Goal: Obtain resource: Obtain resource

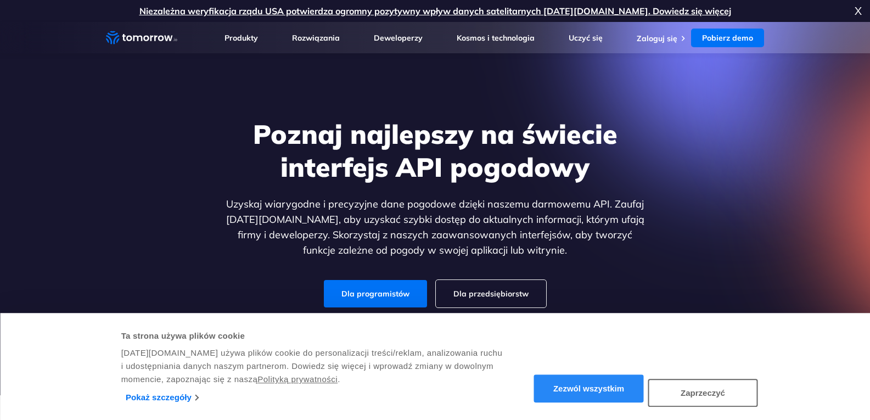
click at [593, 390] on font "Zezwól wszystkim" at bounding box center [589, 388] width 71 height 9
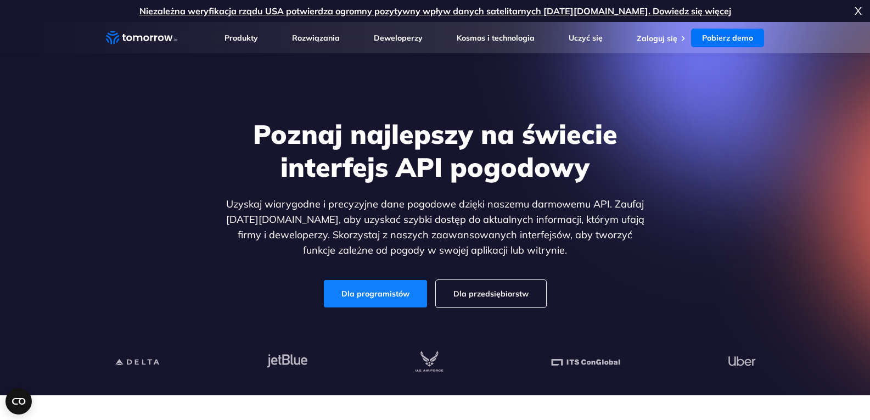
click at [399, 294] on font "Dla programistów" at bounding box center [376, 294] width 68 height 10
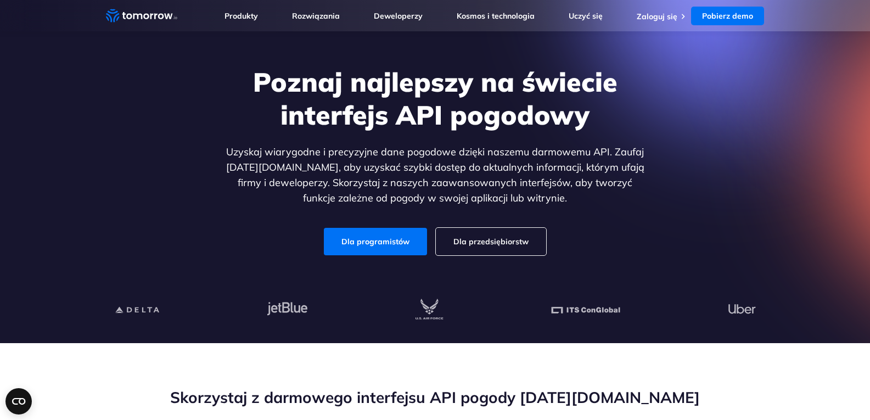
scroll to position [110, 0]
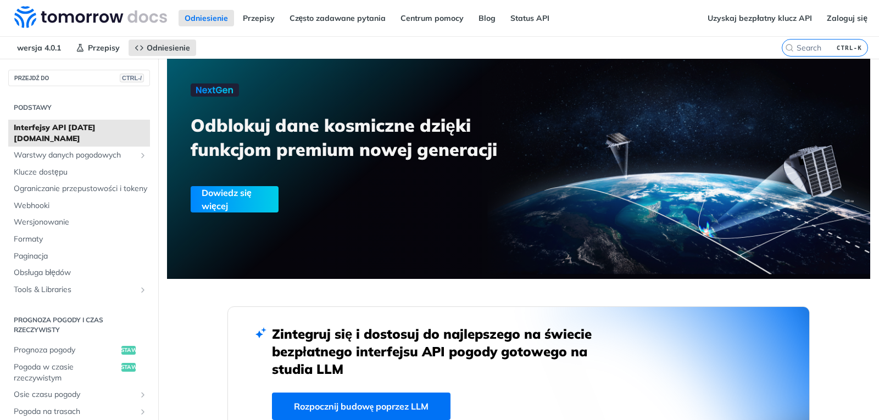
click at [91, 126] on font "Interfejsy API Tomorrow.io" at bounding box center [55, 132] width 82 height 21
click at [742, 10] on link "Uzyskaj bezpłatny klucz API" at bounding box center [759, 18] width 116 height 16
